Goal: Obtain resource: Download file/media

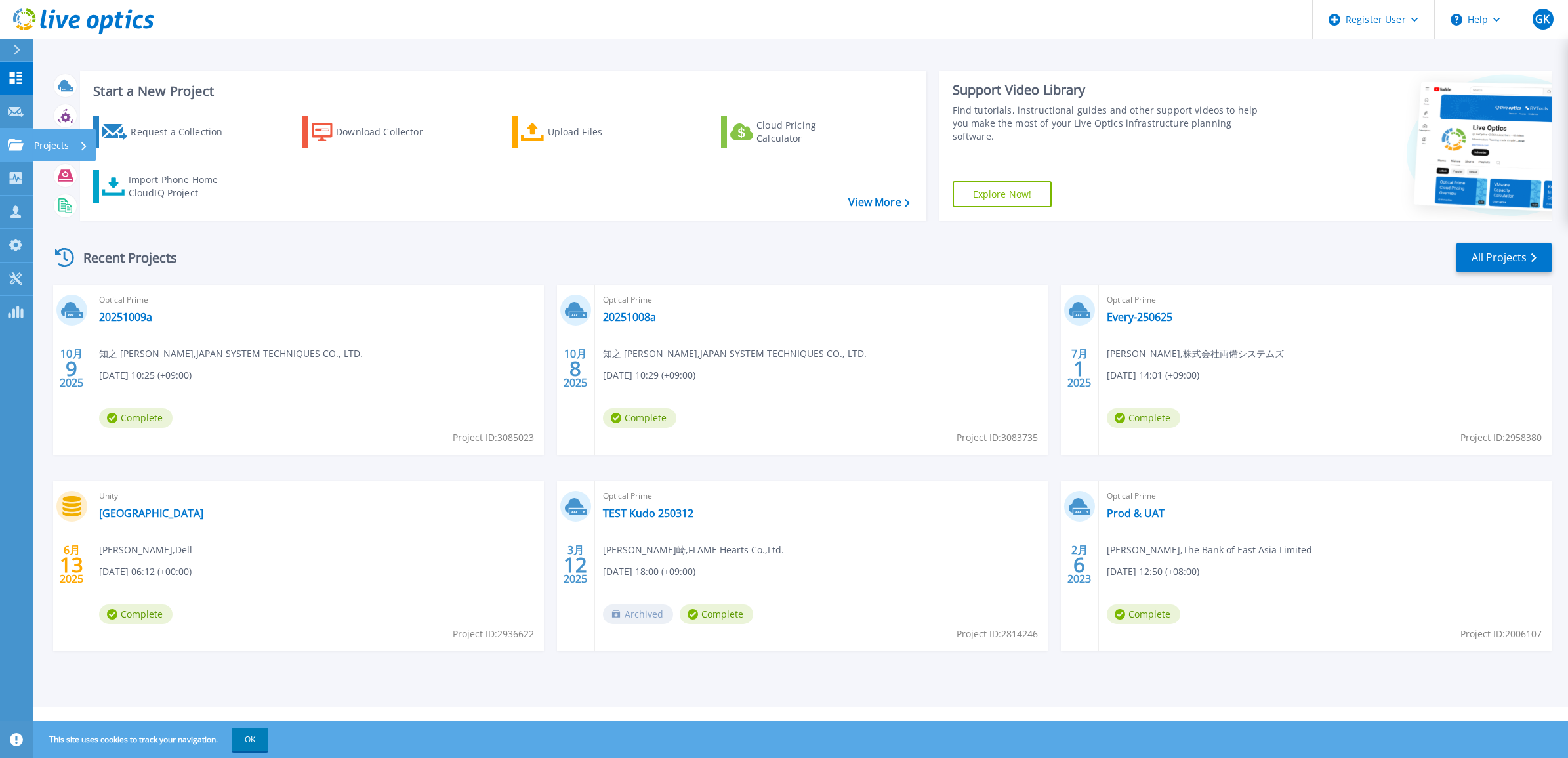
click at [8, 152] on link "Projects Projects" at bounding box center [16, 145] width 33 height 33
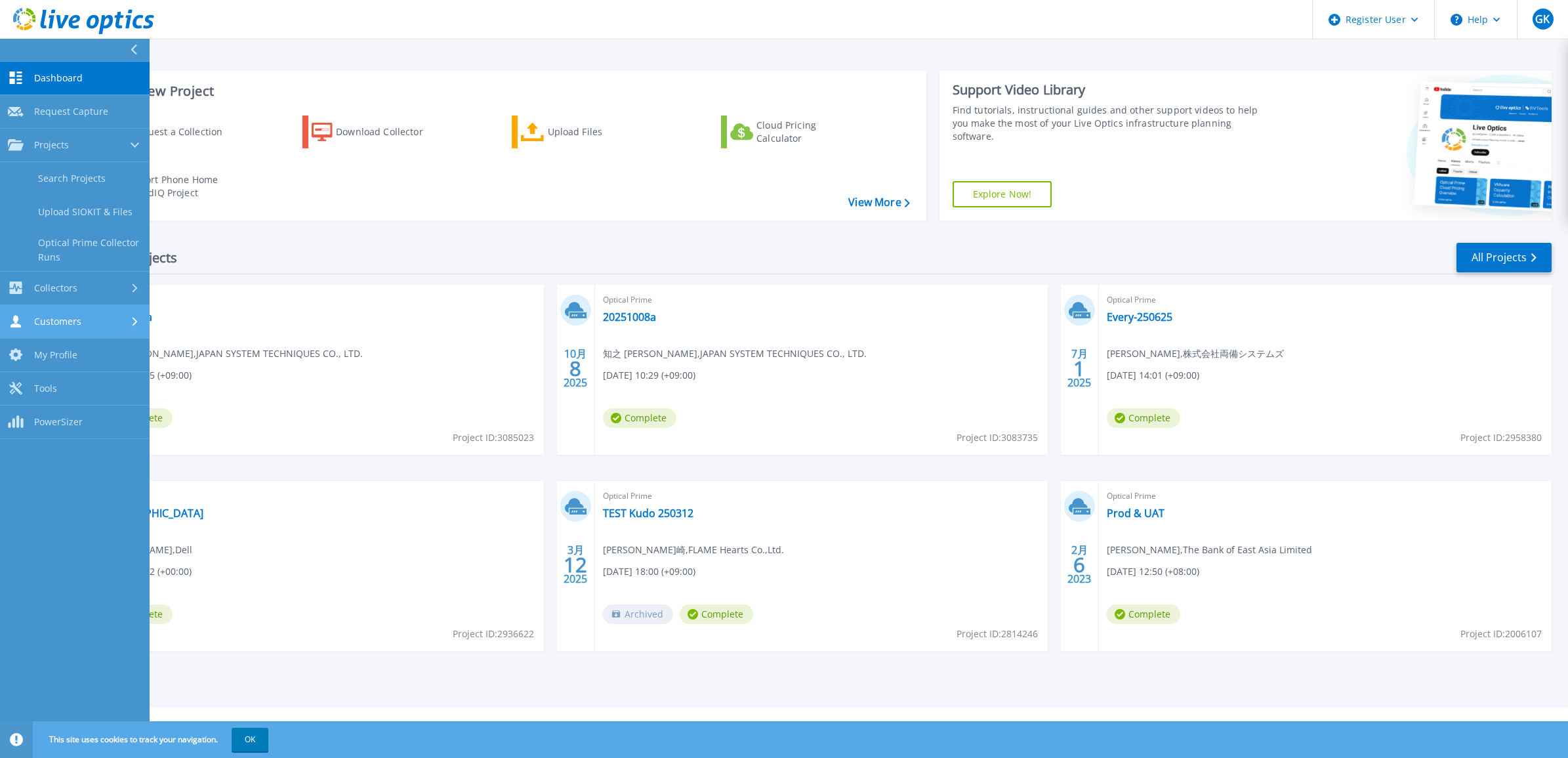
click at [115, 323] on div "Customers" at bounding box center [74, 321] width 134 height 12
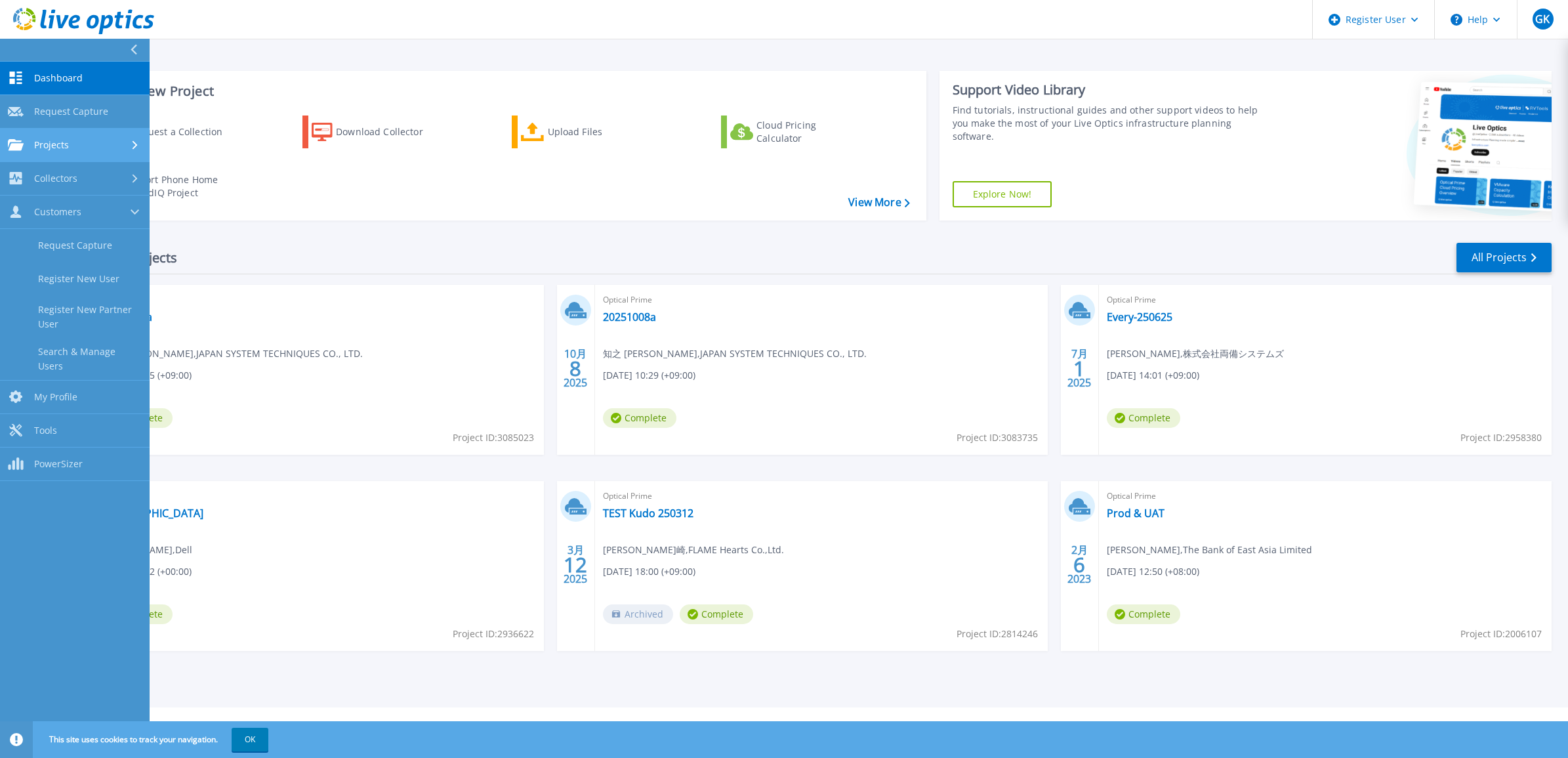
click at [131, 137] on link "Projects Projects" at bounding box center [74, 145] width 150 height 33
click at [122, 182] on link "Search Projects" at bounding box center [74, 178] width 150 height 33
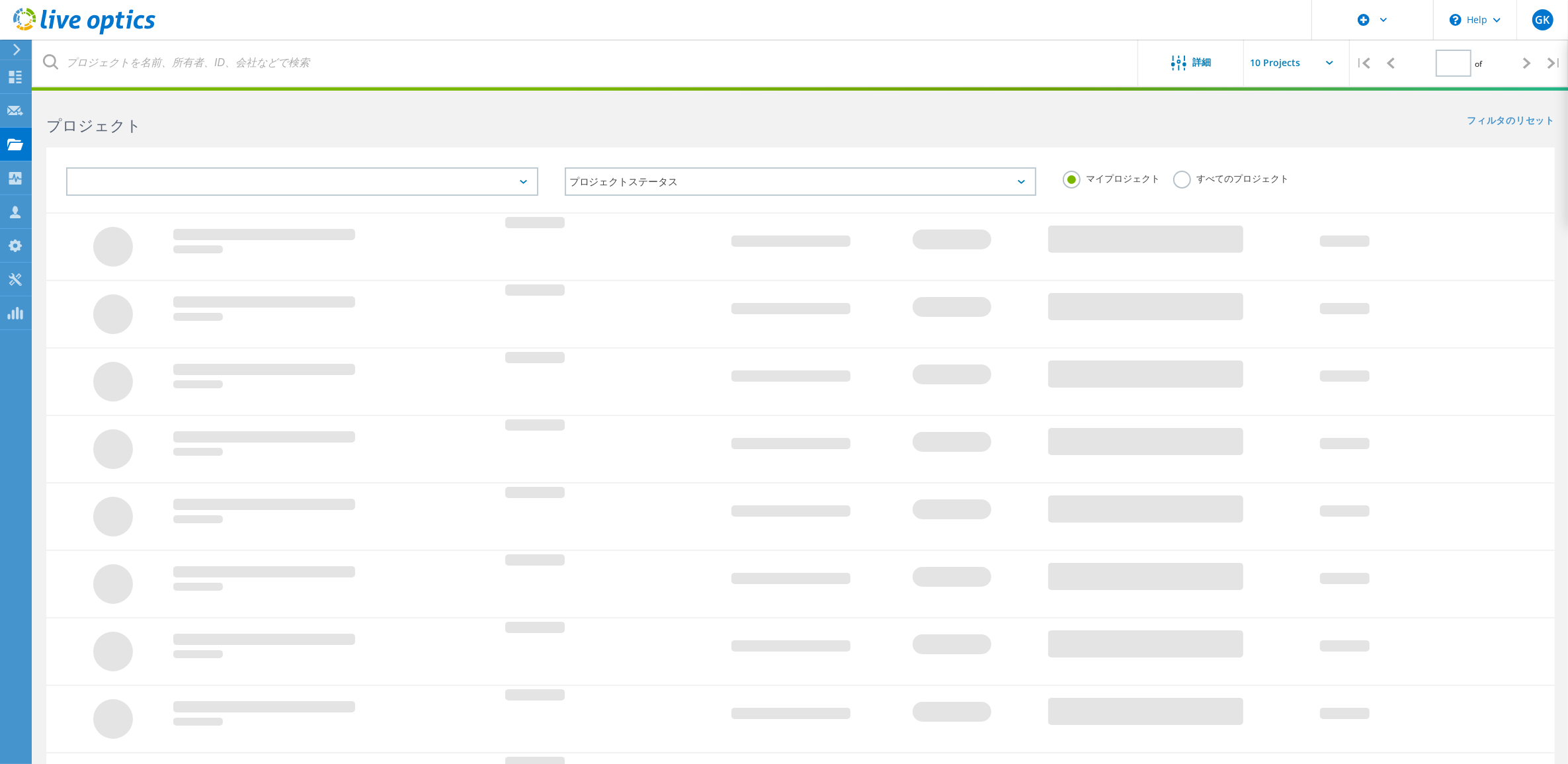
type input "1"
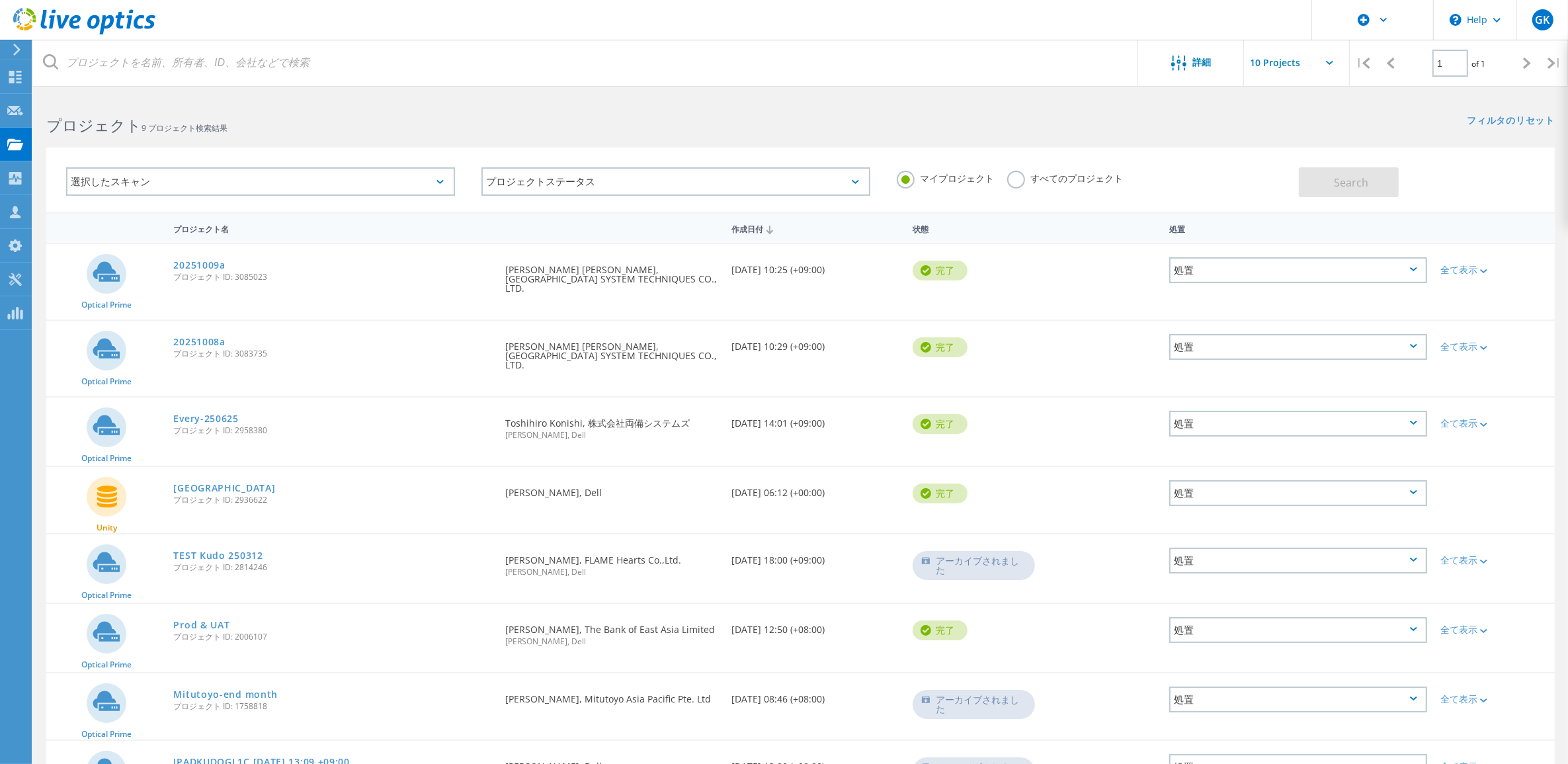
click at [395, 180] on div "選択したスキャン" at bounding box center [260, 181] width 389 height 28
click at [433, 94] on html "\n Help Explore Helpful Articles Contact Support GK Dell ユーザー Genki Kudo Genki.…" at bounding box center [784, 463] width 1568 height 927
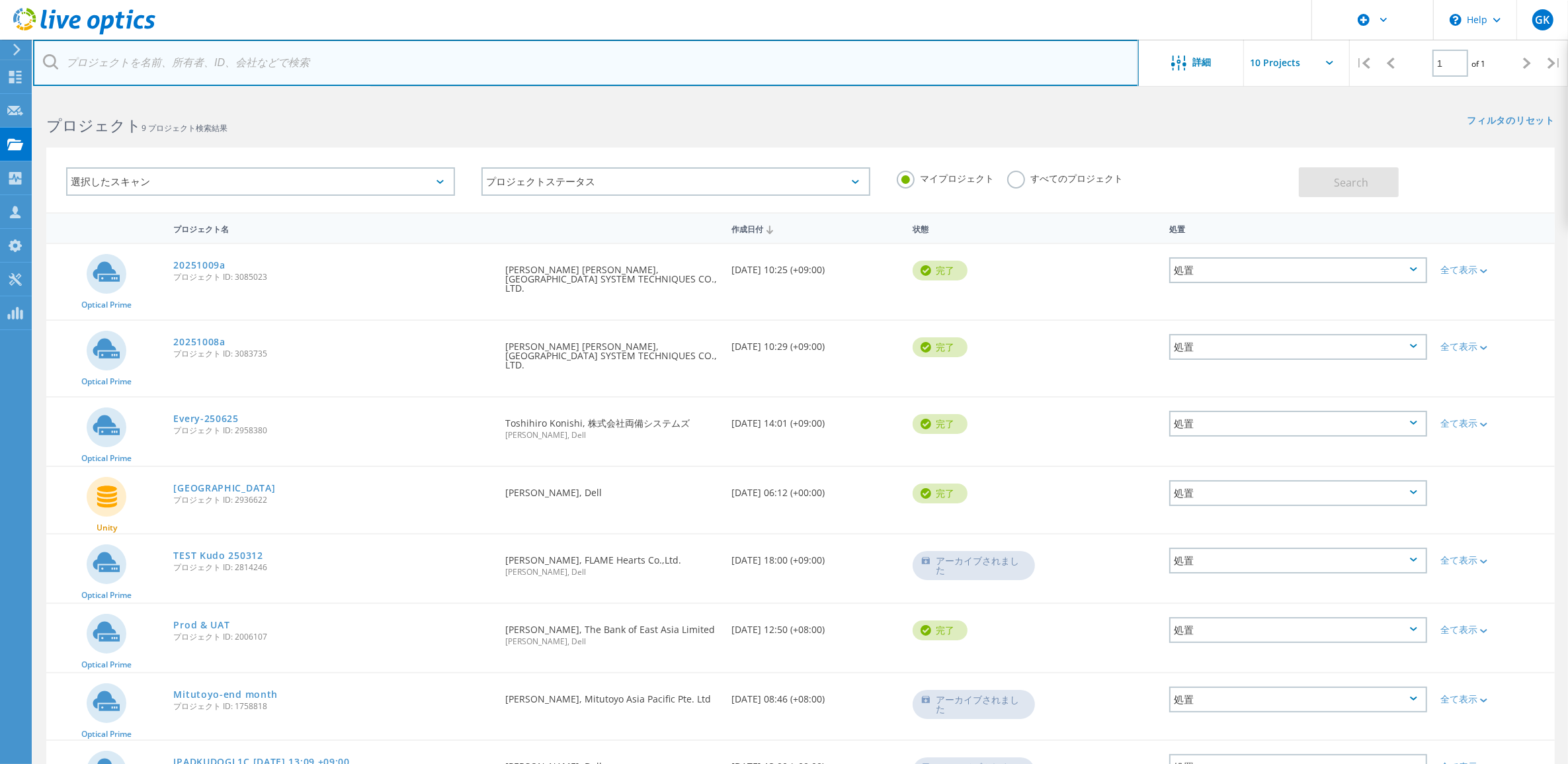
click at [253, 60] on input "text" at bounding box center [586, 63] width 1106 height 46
paste input "20251009a"
type input "20251009a"
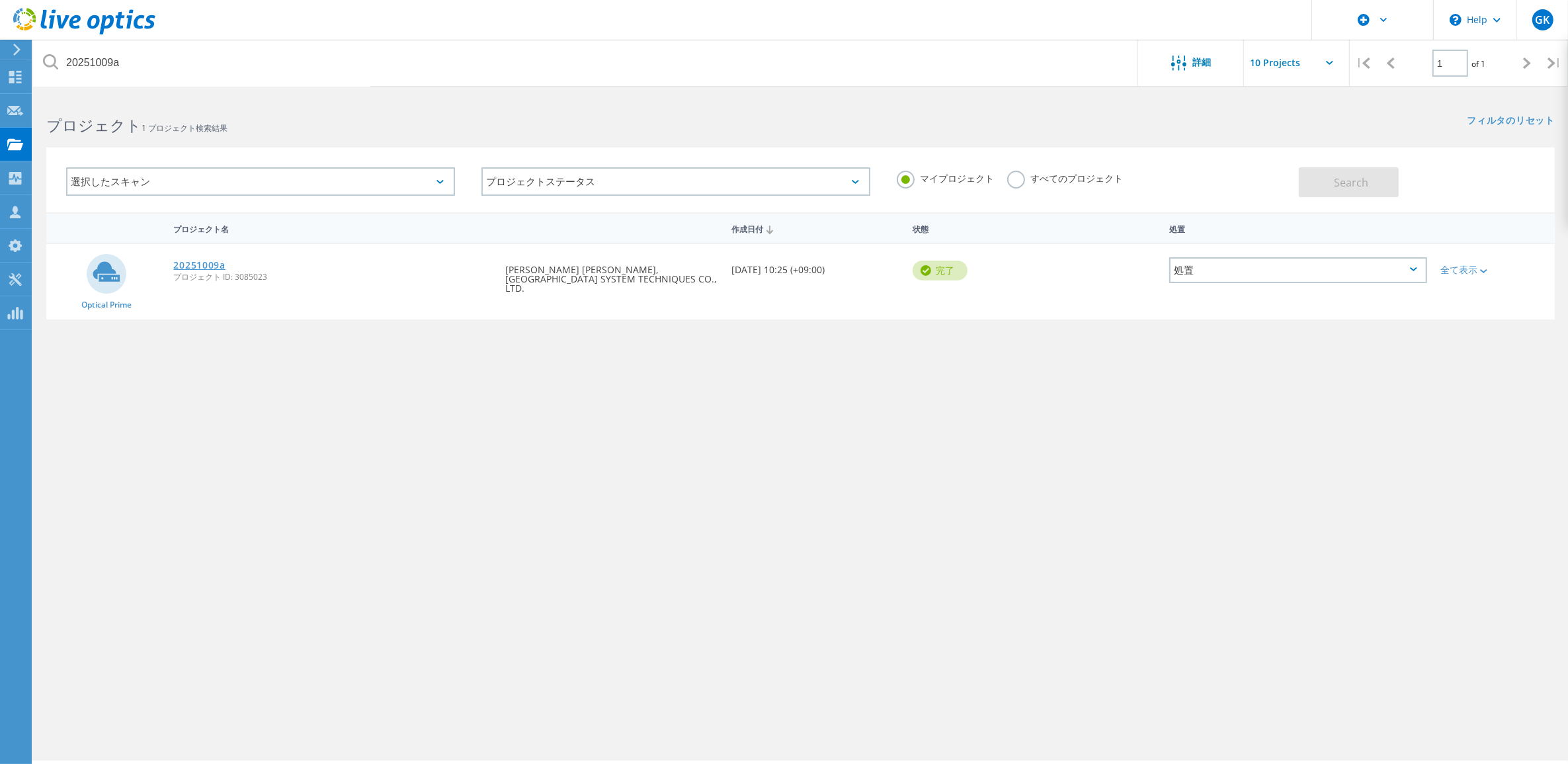
click at [202, 261] on link "20251009a" at bounding box center [198, 265] width 51 height 9
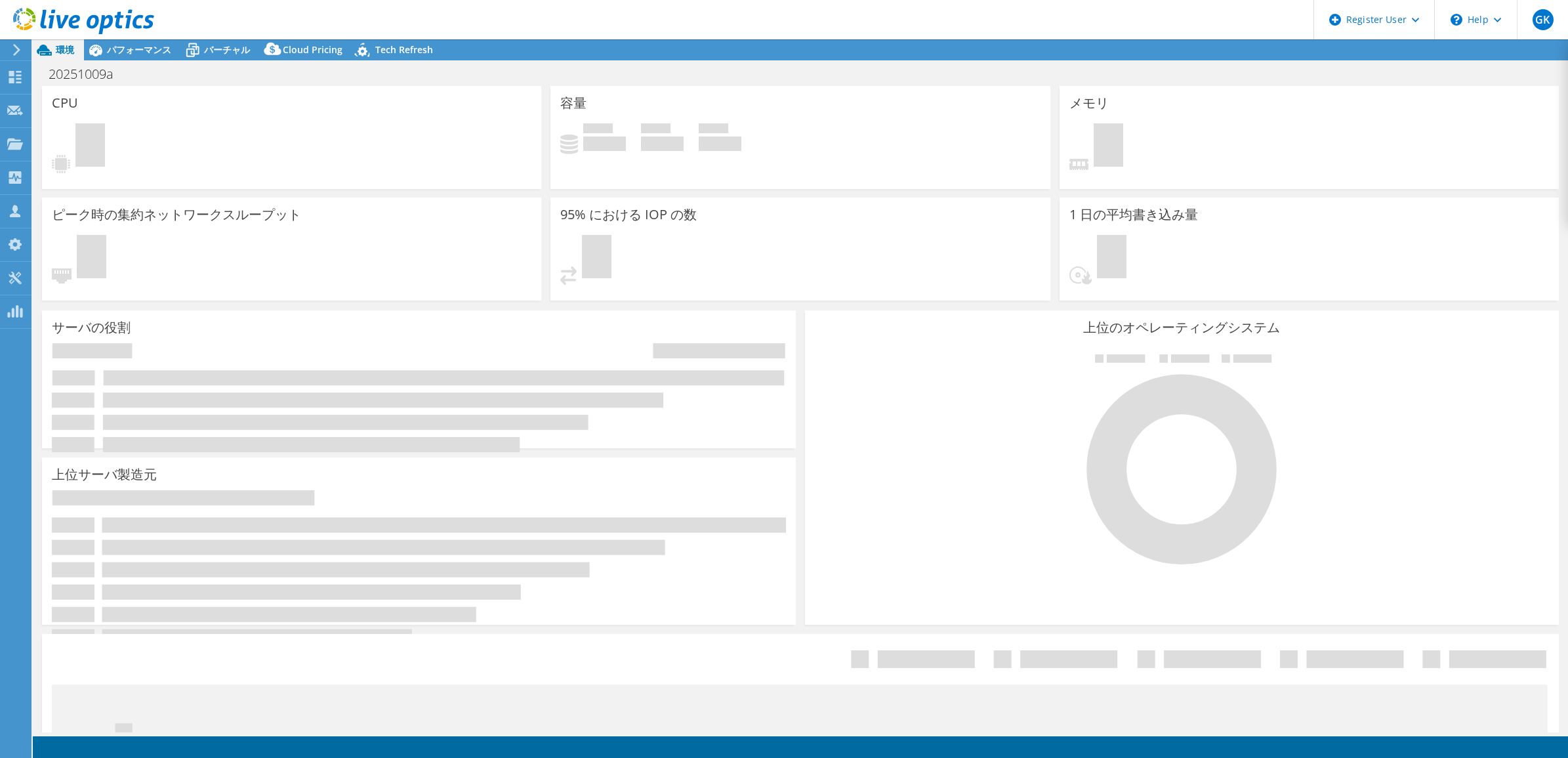
select select "Tokyo"
select select "JPY"
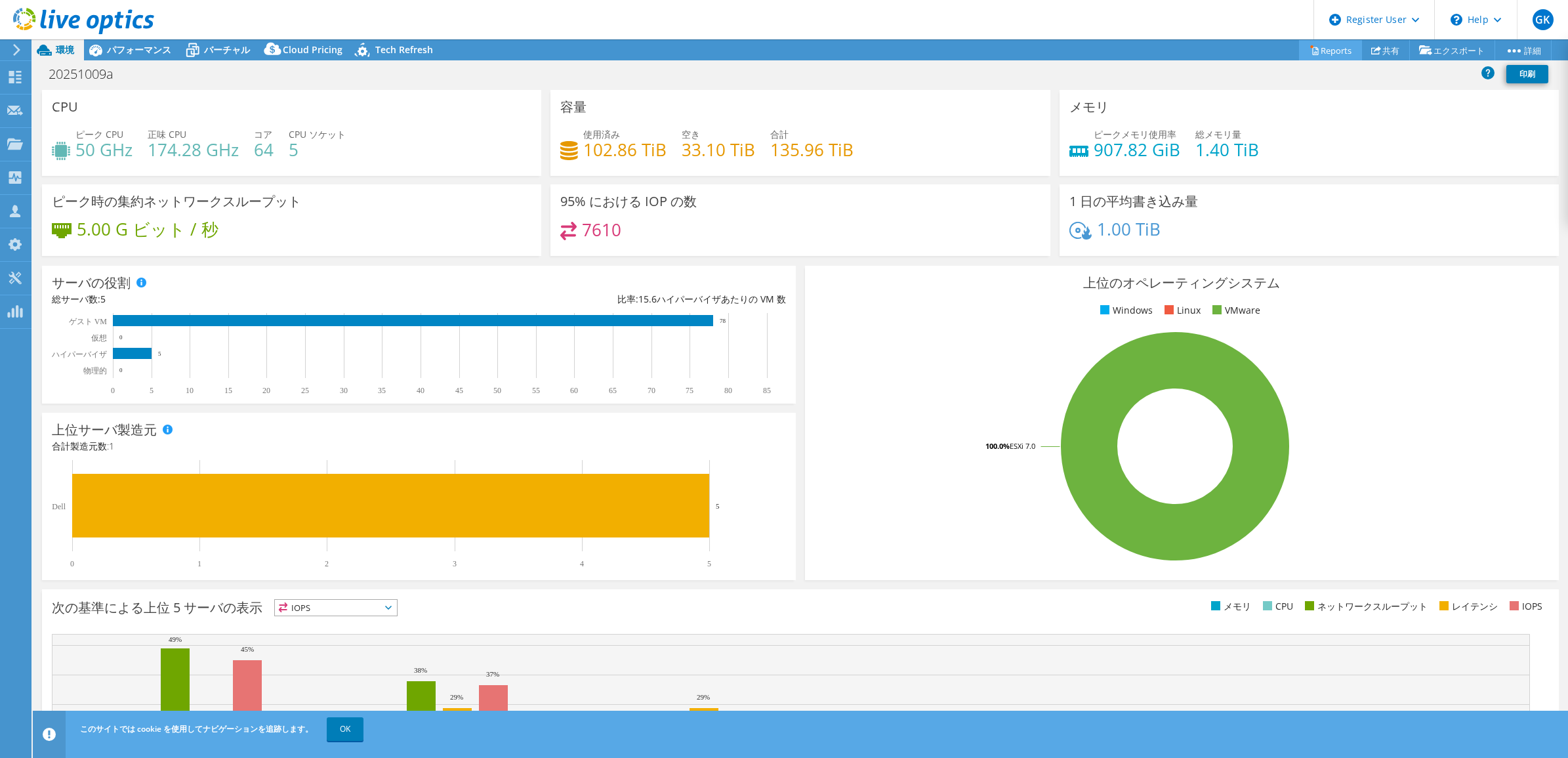
click at [1328, 44] on link "Reports" at bounding box center [1330, 50] width 63 height 21
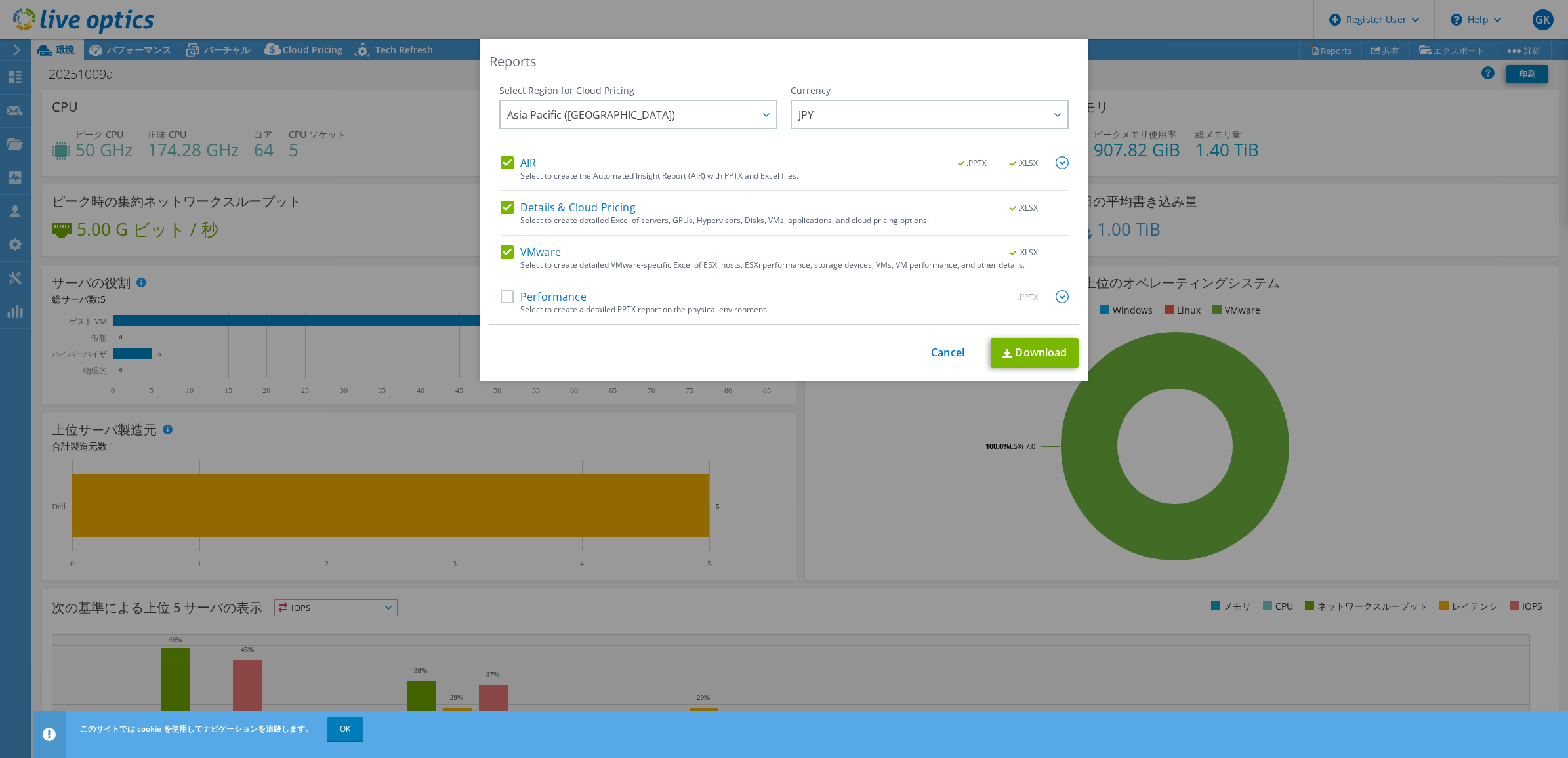
click at [506, 211] on label "Details & Cloud Pricing" at bounding box center [568, 207] width 135 height 13
click at [0, 0] on input "Details & Cloud Pricing" at bounding box center [0, 0] width 0 height 0
click at [503, 248] on label "VMware" at bounding box center [530, 251] width 60 height 13
click at [0, 0] on input "VMware" at bounding box center [0, 0] width 0 height 0
click at [1052, 359] on link "Download" at bounding box center [1034, 352] width 88 height 30
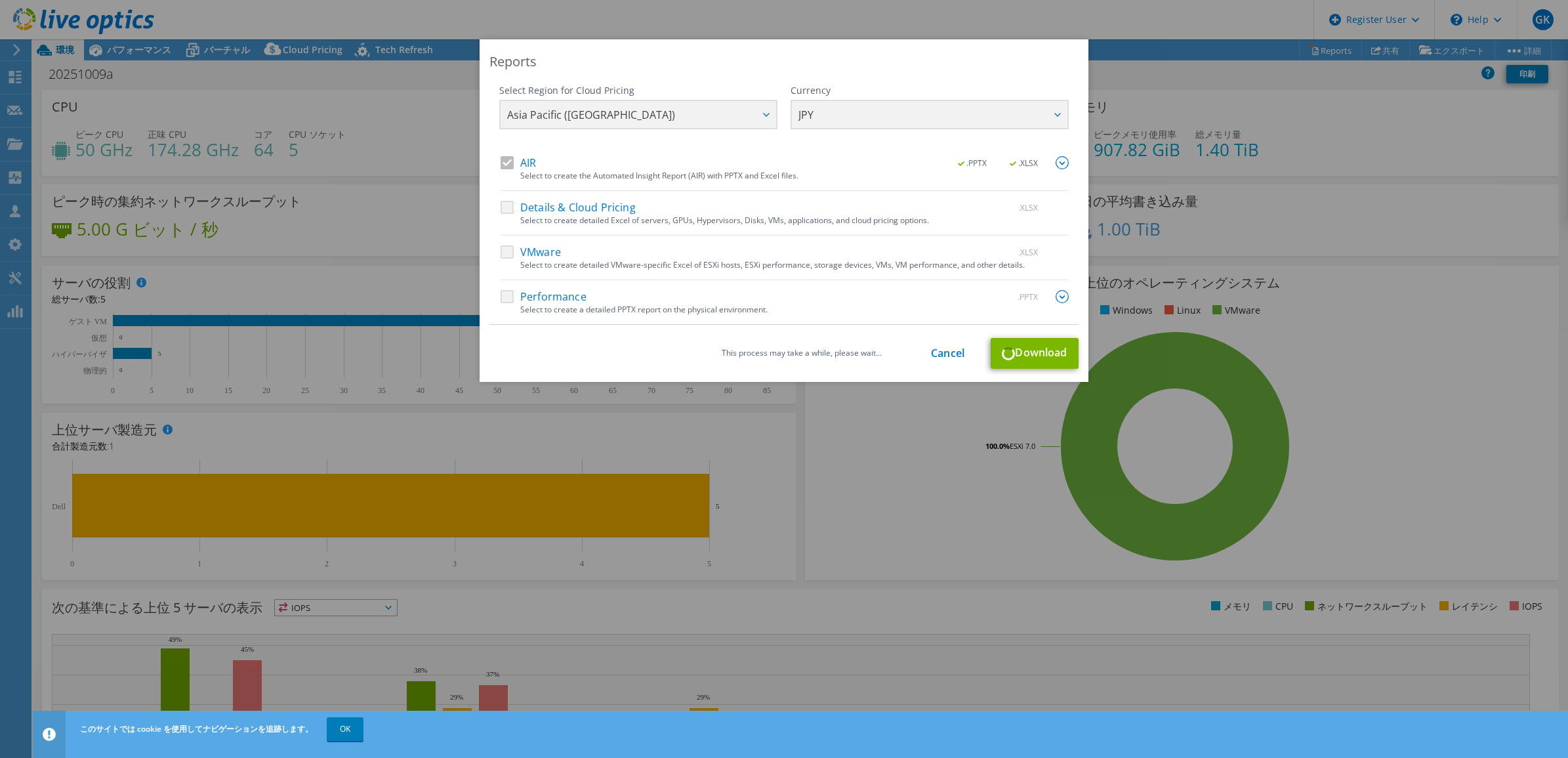
click at [1031, 355] on div "This process may take a while, please wait... Cancel Download" at bounding box center [784, 353] width 589 height 31
